Goal: Navigation & Orientation: Find specific page/section

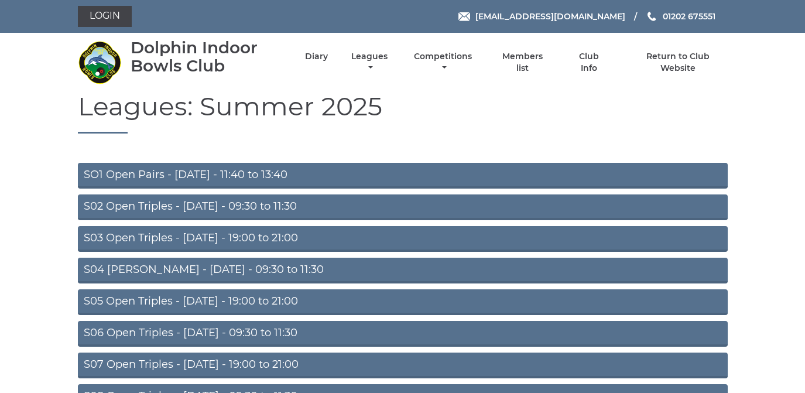
scroll to position [102, 0]
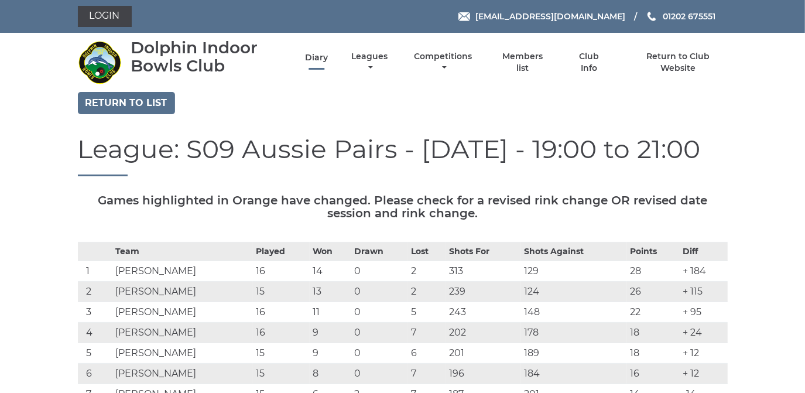
click at [314, 59] on link "Diary" at bounding box center [316, 57] width 23 height 11
